Goal: Information Seeking & Learning: Learn about a topic

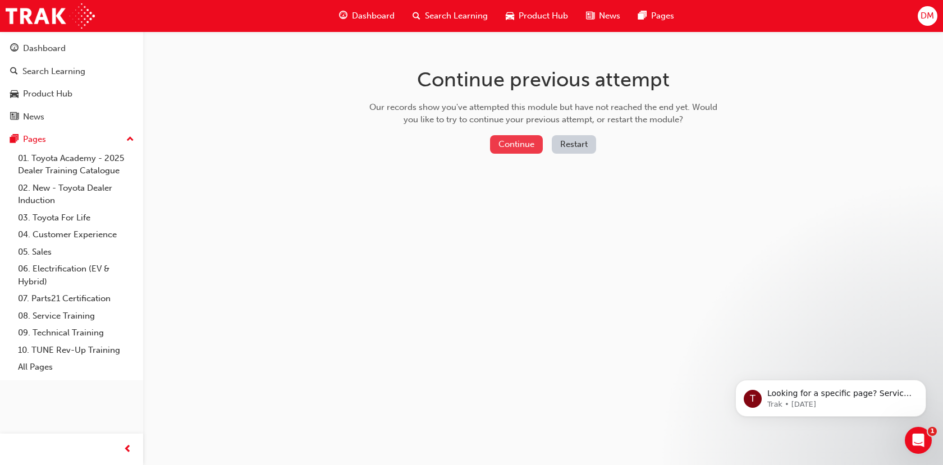
click at [514, 147] on button "Continue" at bounding box center [516, 144] width 53 height 19
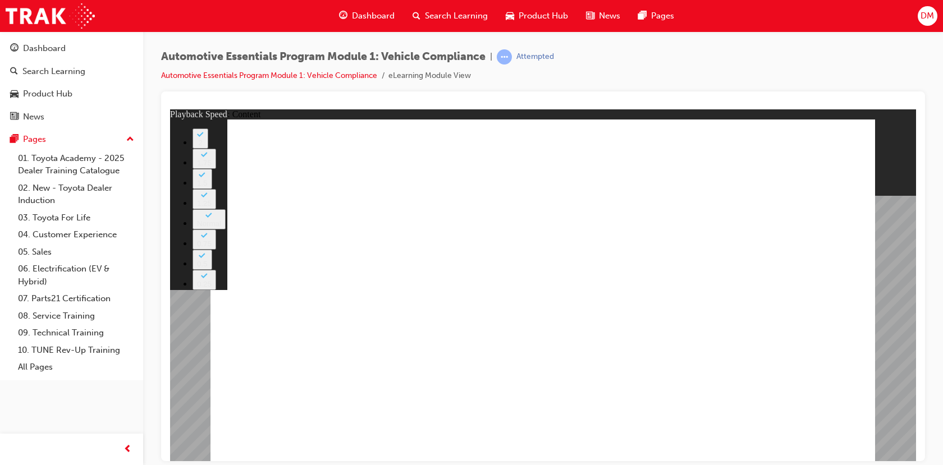
type input "43"
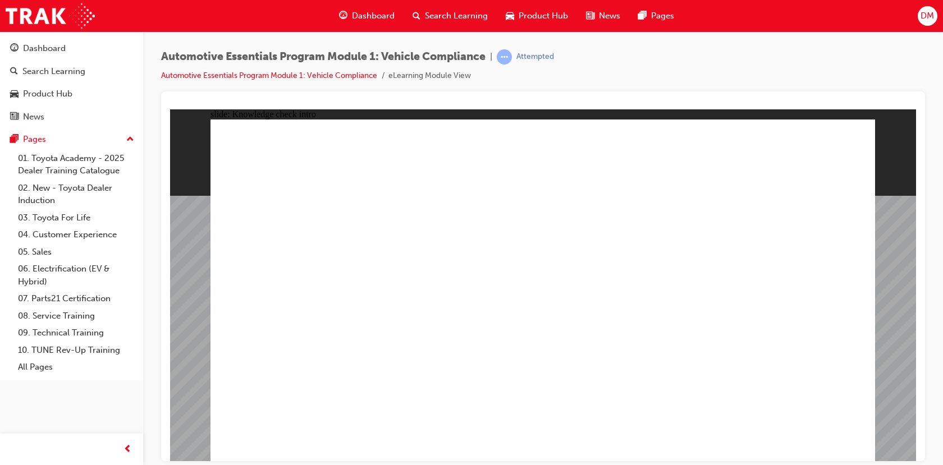
radio input "true"
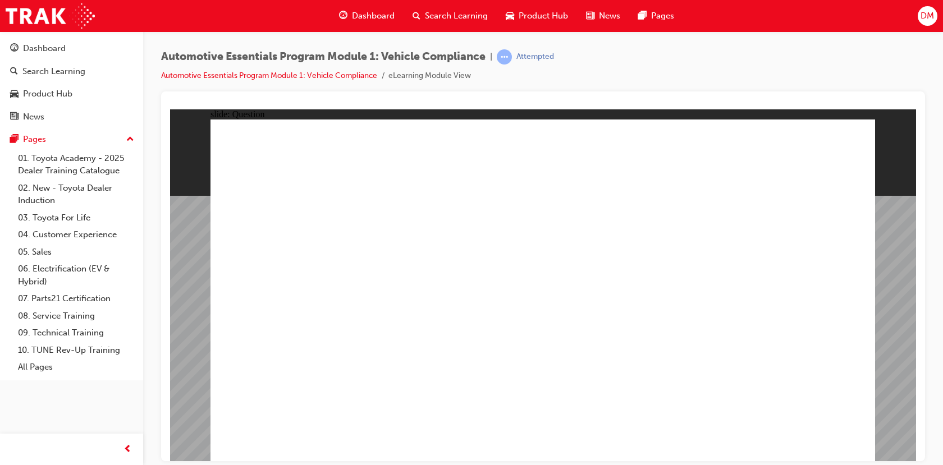
radio input "true"
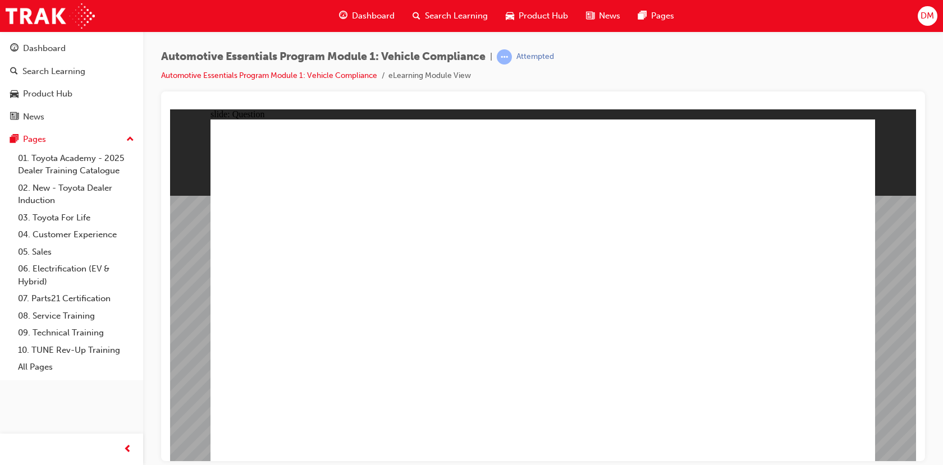
radio input "true"
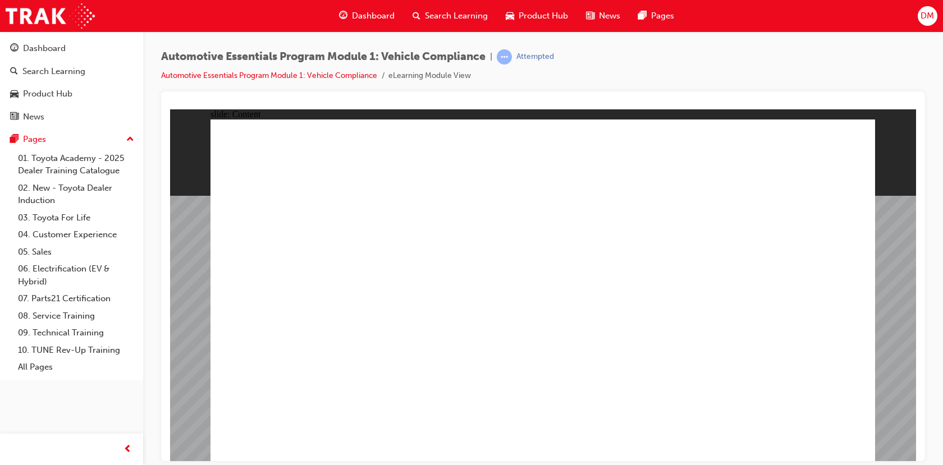
drag, startPoint x: 529, startPoint y: 409, endPoint x: 538, endPoint y: 399, distance: 12.7
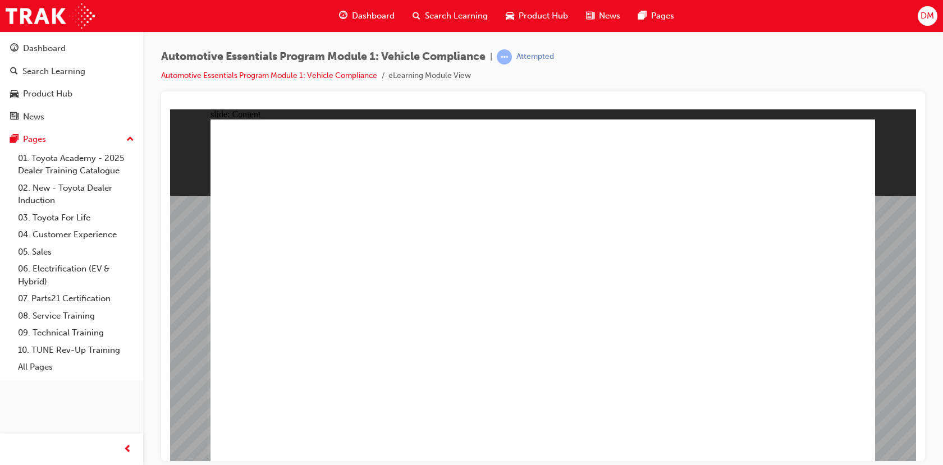
drag, startPoint x: 496, startPoint y: 309, endPoint x: 503, endPoint y: 308, distance: 7.4
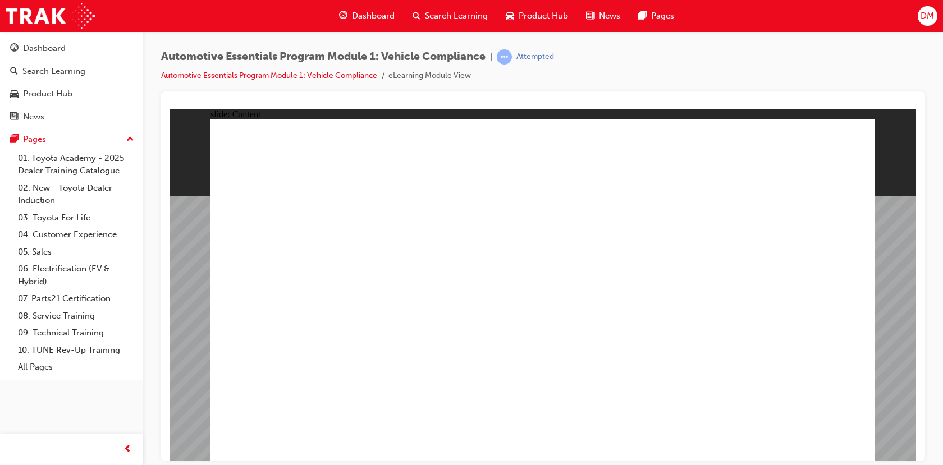
radio input "true"
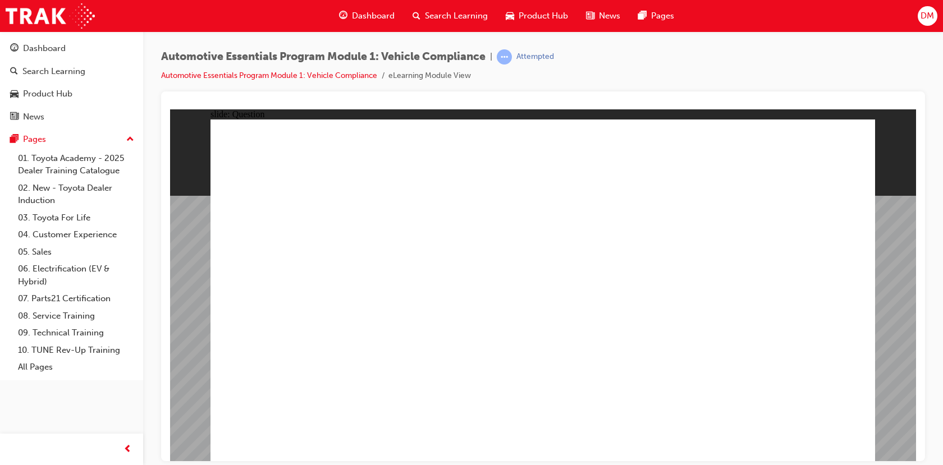
radio input "true"
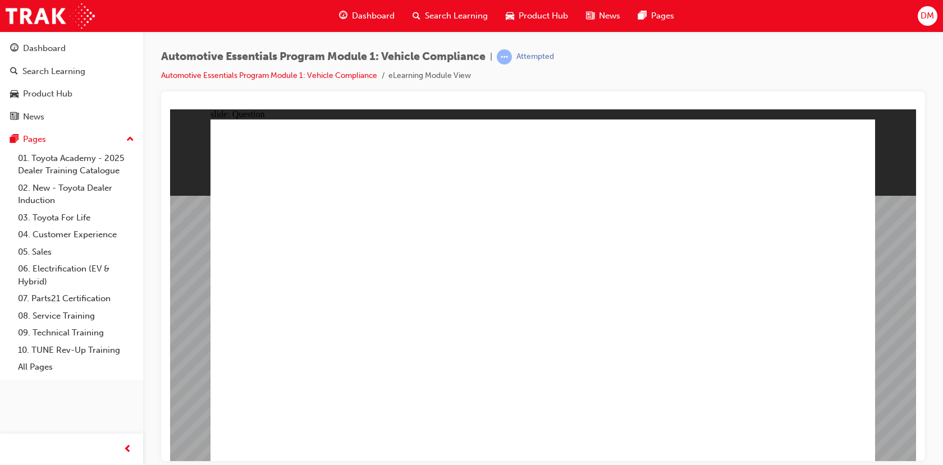
radio input "true"
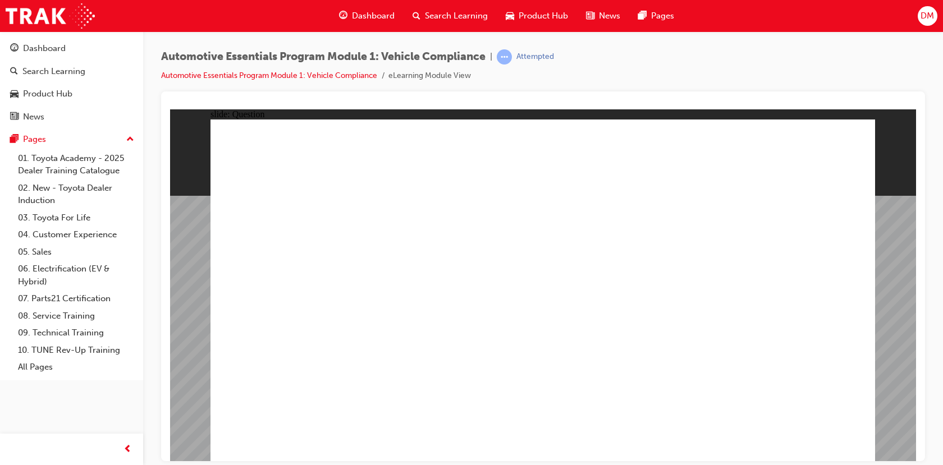
radio input "true"
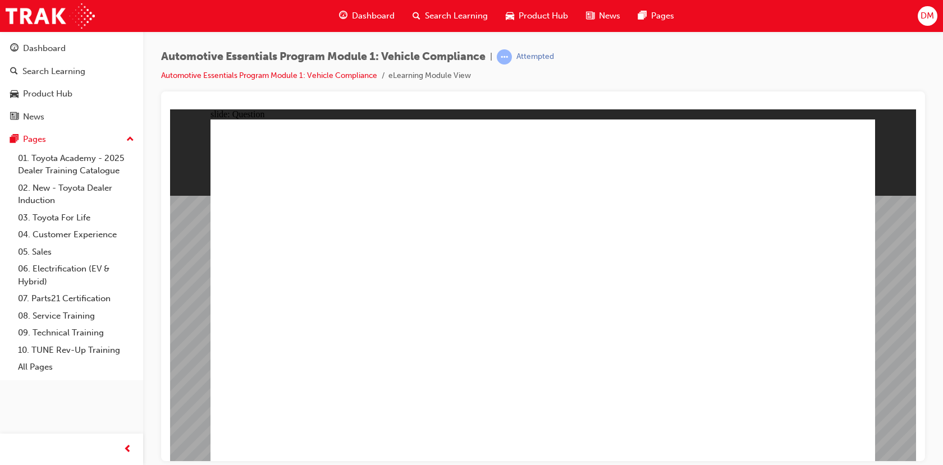
radio input "true"
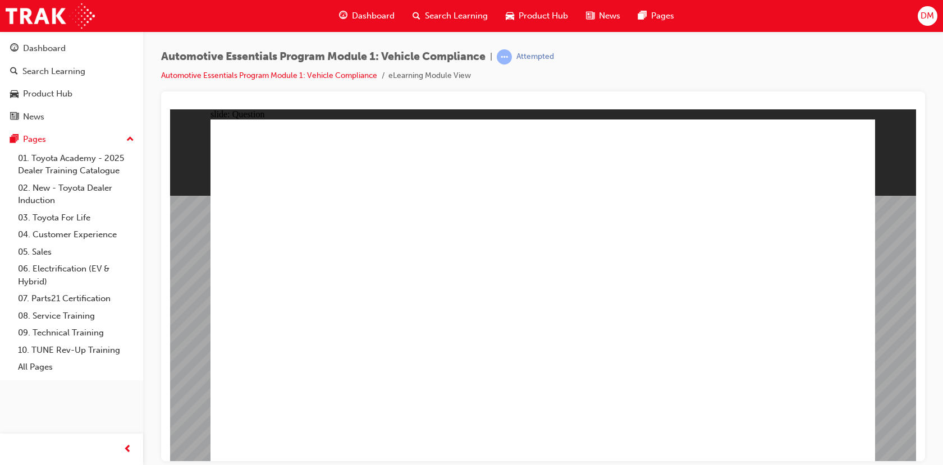
radio input "true"
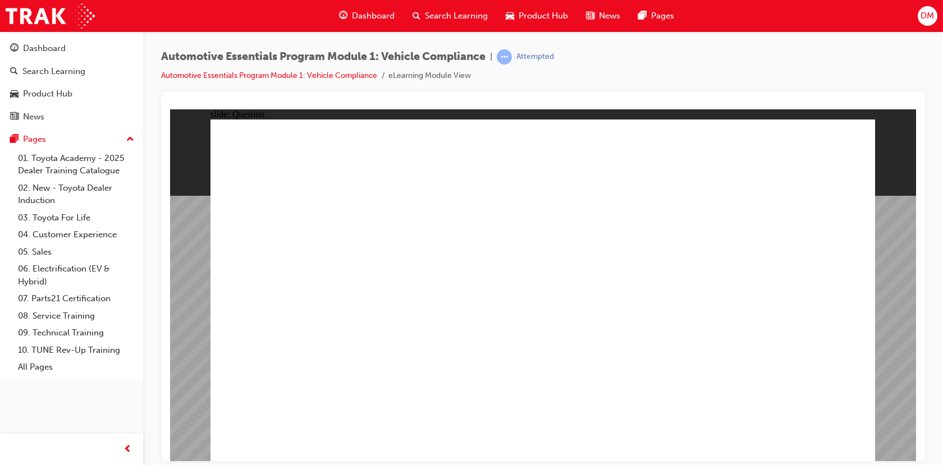
radio input "true"
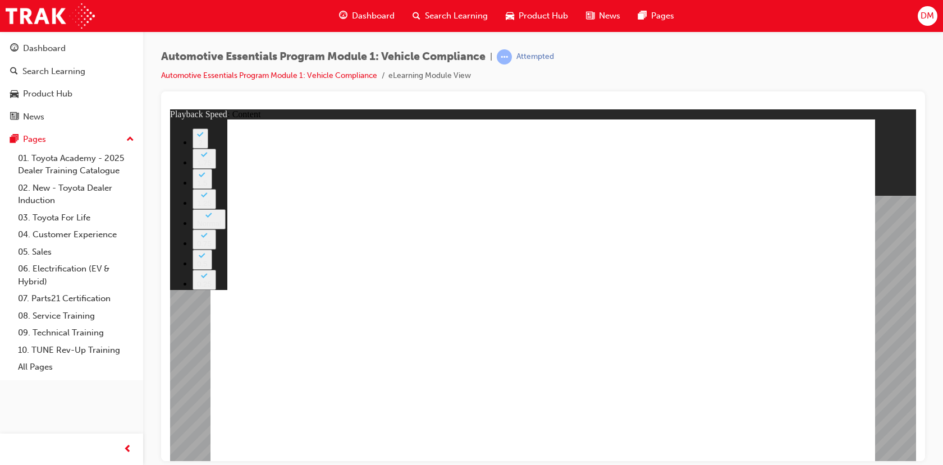
drag, startPoint x: 427, startPoint y: 273, endPoint x: 404, endPoint y: 278, distance: 23.6
drag, startPoint x: 329, startPoint y: 268, endPoint x: 296, endPoint y: 195, distance: 79.9
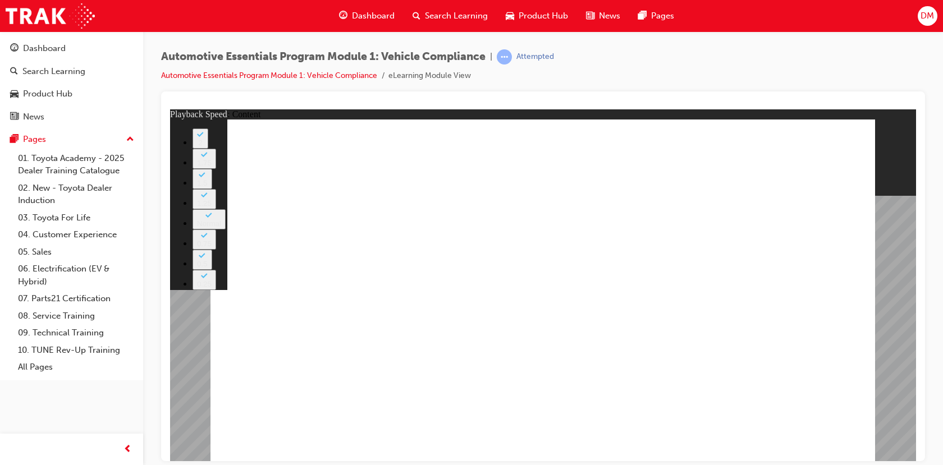
drag, startPoint x: 294, startPoint y: 335, endPoint x: 340, endPoint y: 348, distance: 47.4
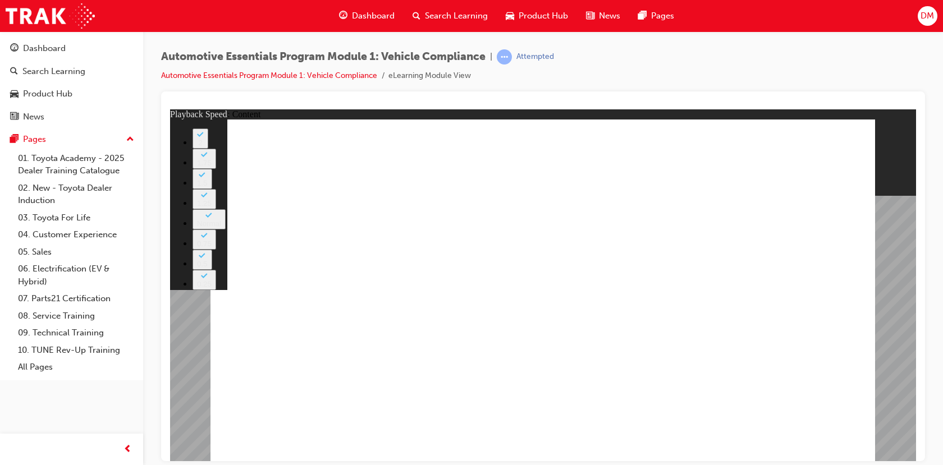
drag, startPoint x: 664, startPoint y: 334, endPoint x: 549, endPoint y: 334, distance: 115.1
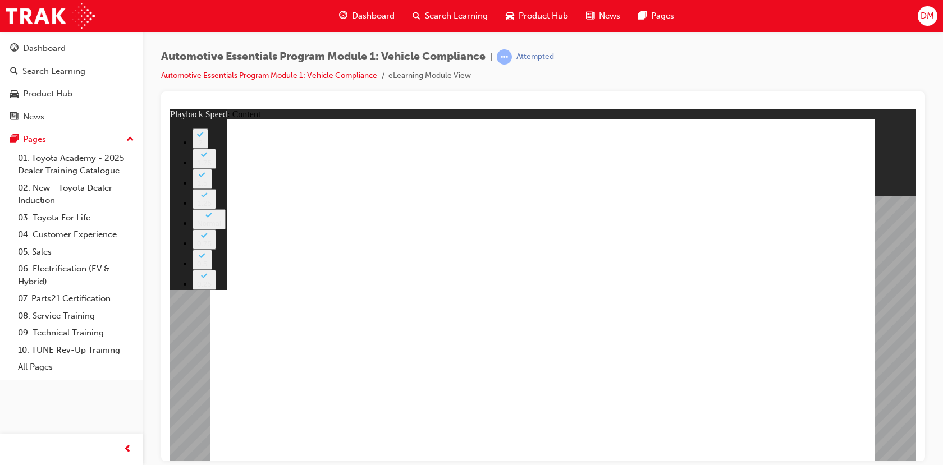
drag, startPoint x: 842, startPoint y: 333, endPoint x: 858, endPoint y: 328, distance: 16.2
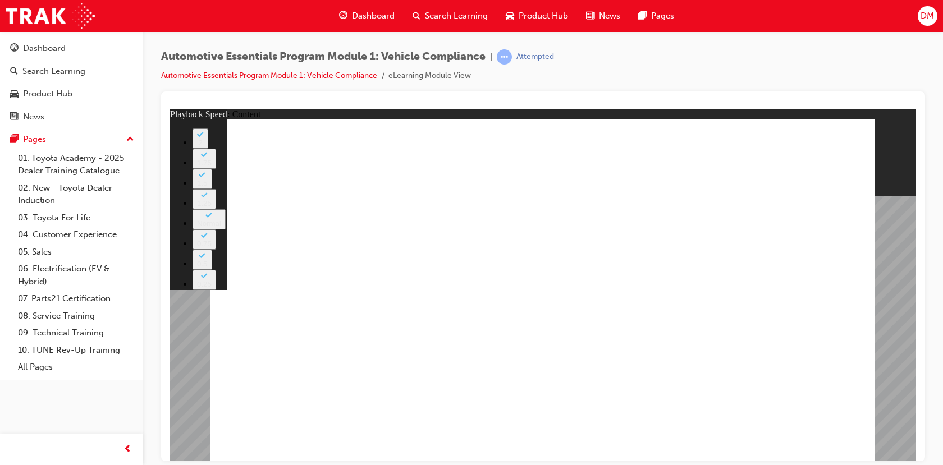
drag, startPoint x: 736, startPoint y: 336, endPoint x: 435, endPoint y: 334, distance: 301.4
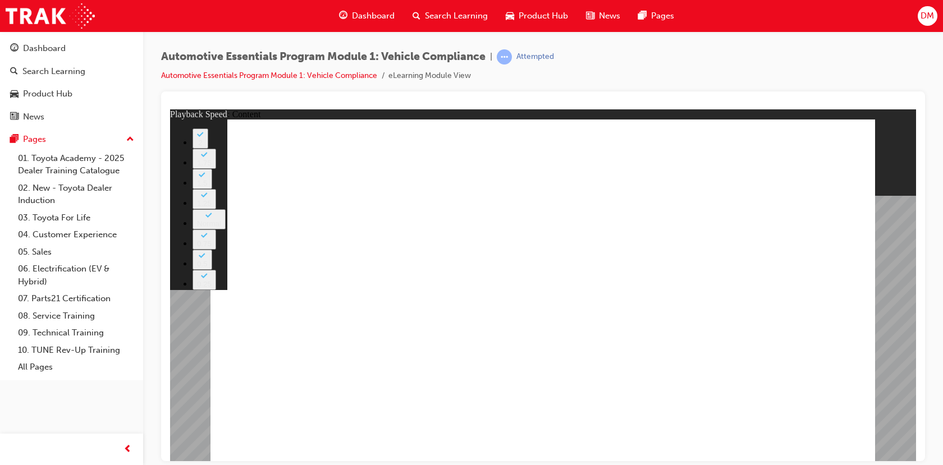
type input "35"
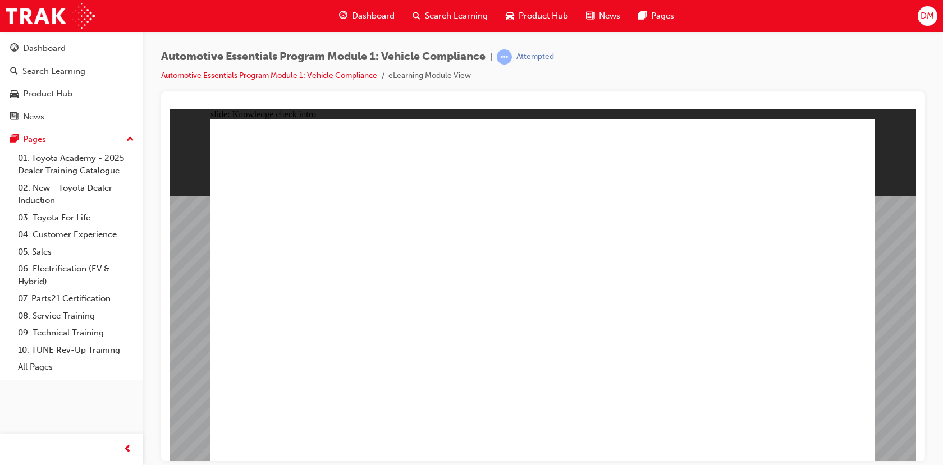
radio input "true"
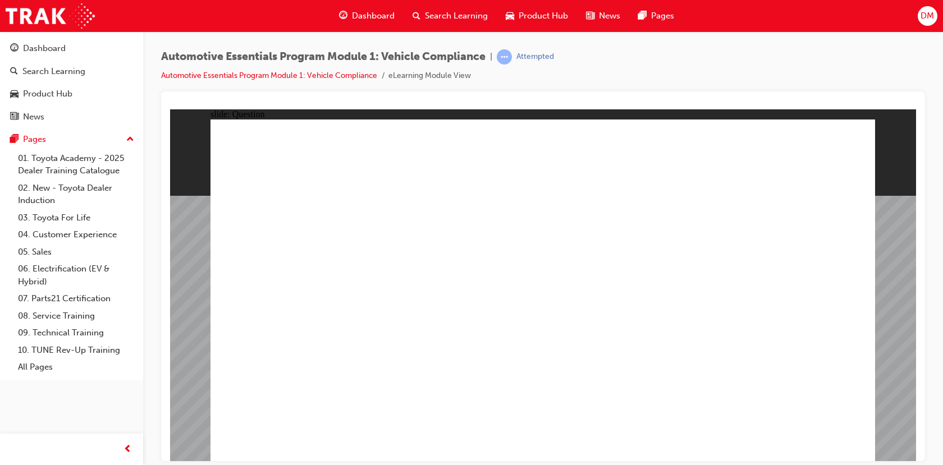
radio input "true"
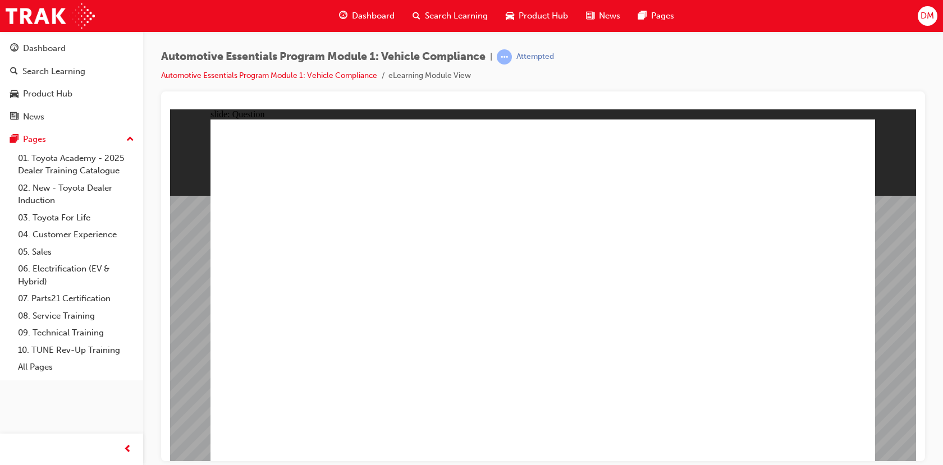
radio input "false"
radio input "true"
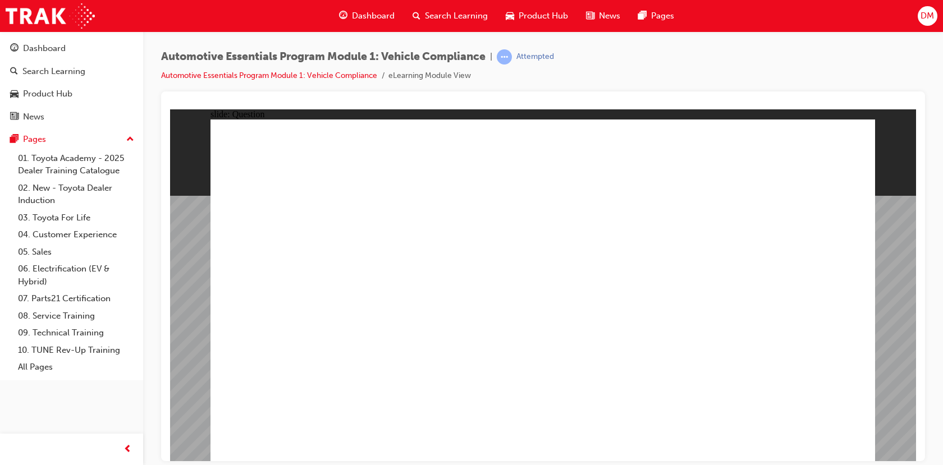
radio input "true"
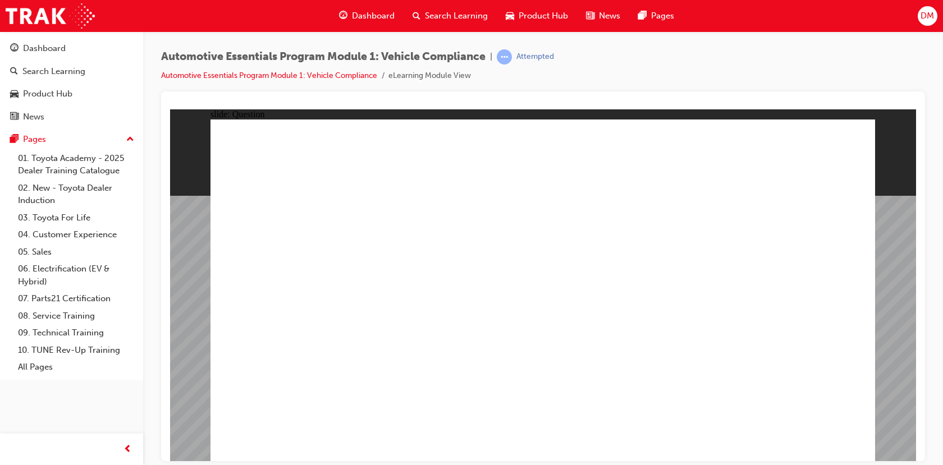
radio input "true"
